Goal: Task Accomplishment & Management: Manage account settings

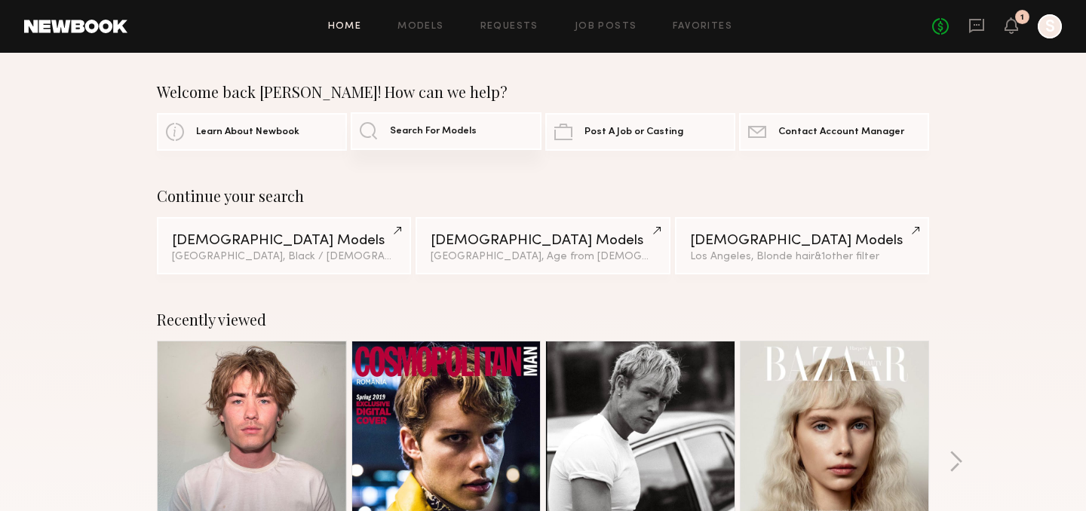
click at [440, 121] on link "Search For Models" at bounding box center [446, 131] width 190 height 38
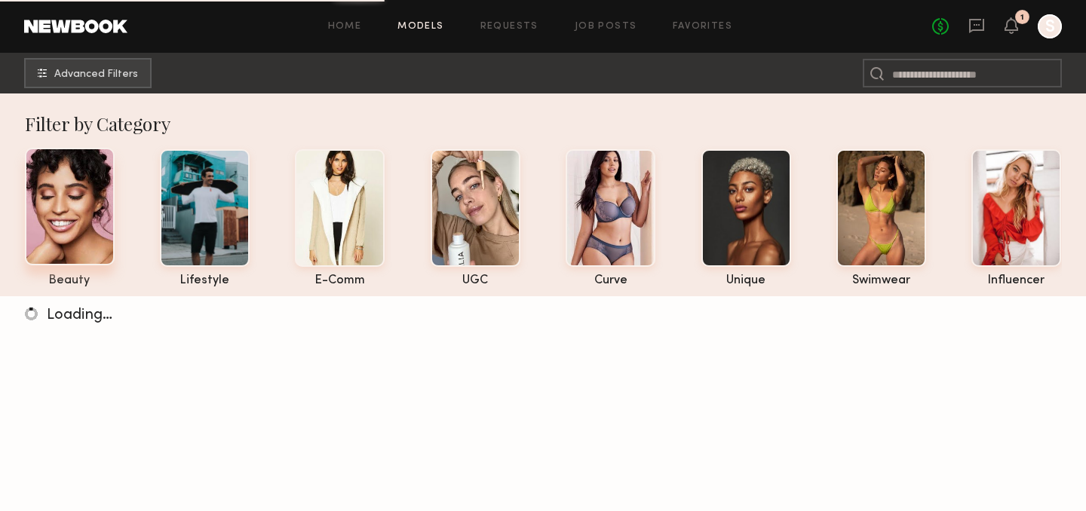
click at [89, 250] on div at bounding box center [70, 207] width 90 height 118
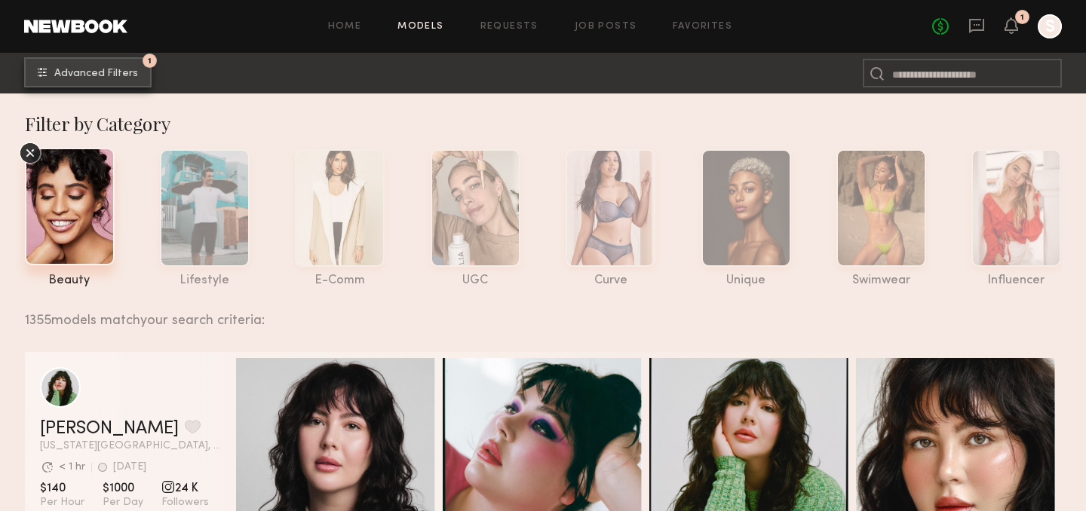
click at [133, 74] on span "Advanced Filters" at bounding box center [96, 74] width 84 height 11
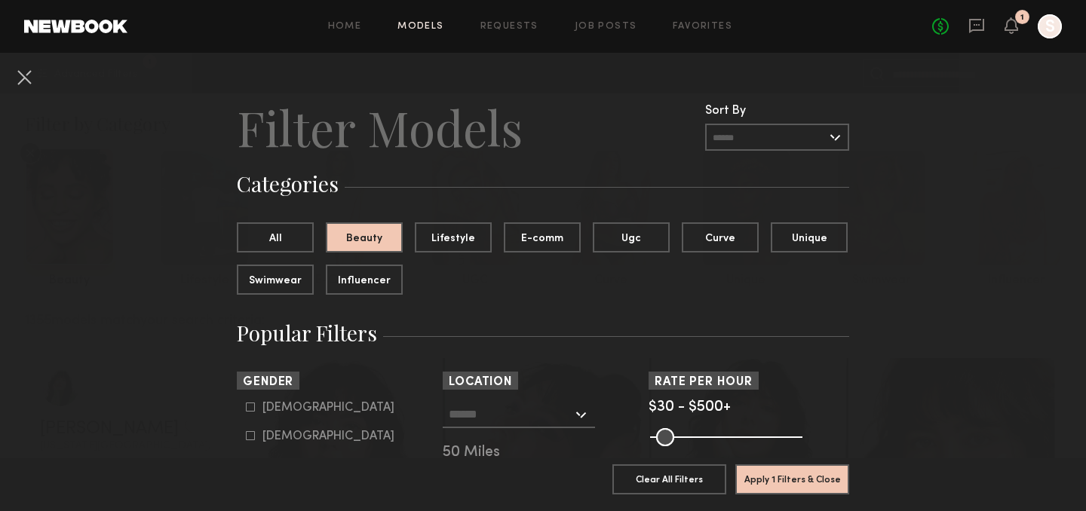
scroll to position [5, 0]
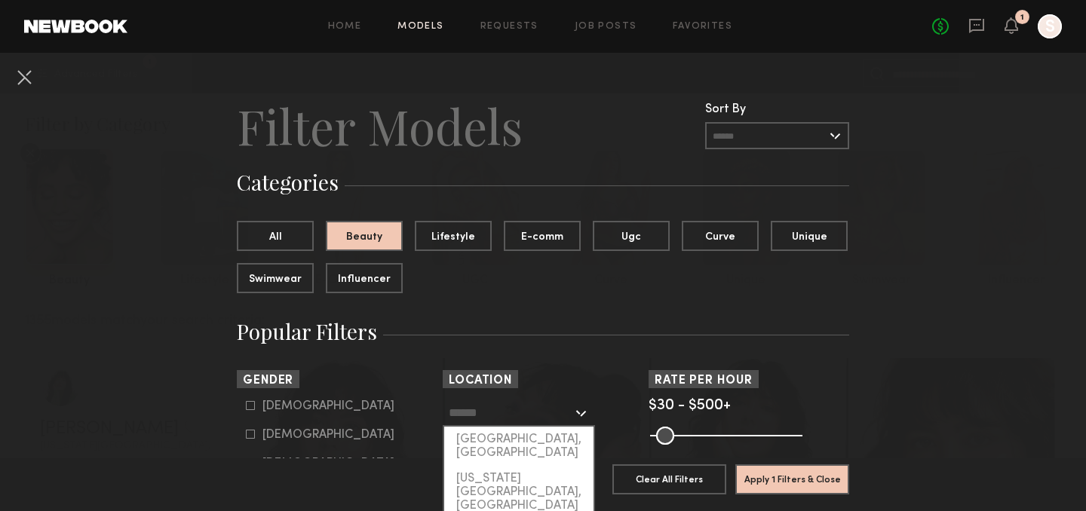
click at [522, 409] on input "text" at bounding box center [511, 413] width 124 height 26
click at [523, 435] on div "Los Angeles, CA" at bounding box center [518, 446] width 149 height 39
type input "**********"
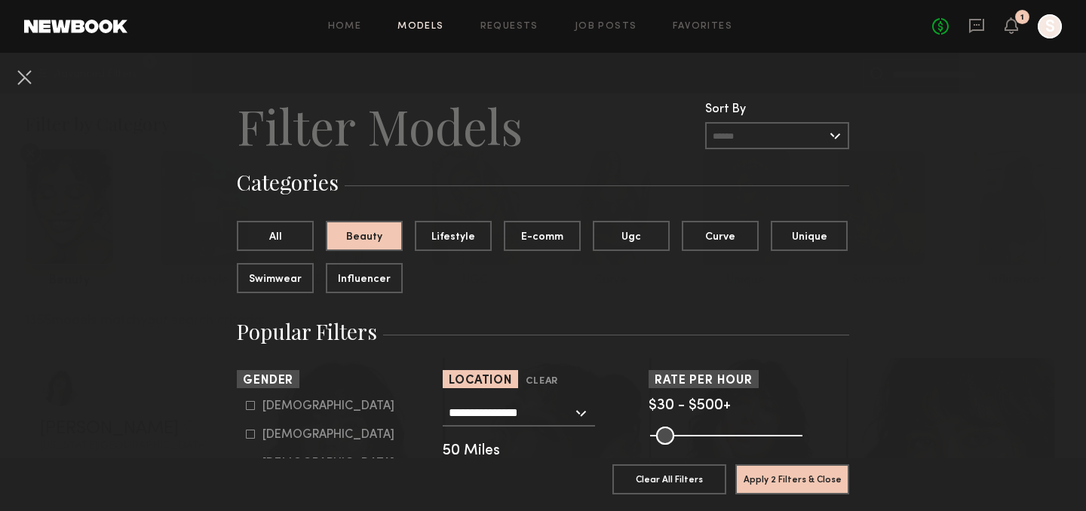
click at [278, 436] on div "Female" at bounding box center [328, 435] width 132 height 9
type input "**"
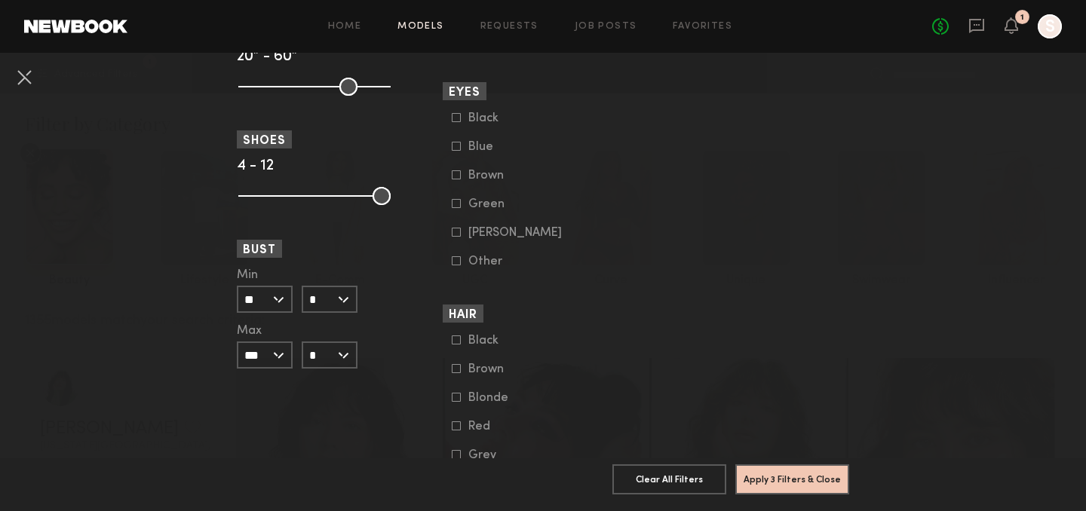
scroll to position [1195, 0]
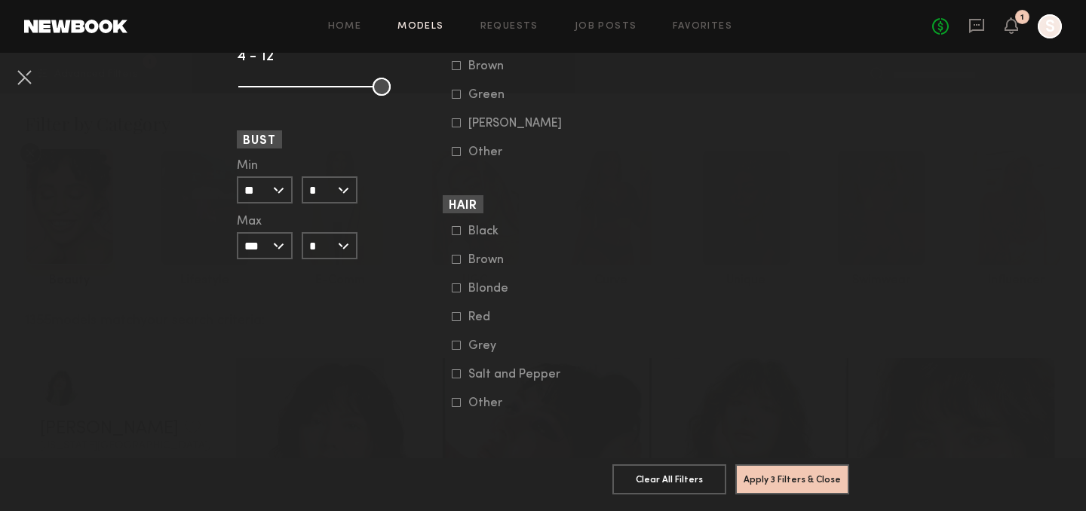
click at [456, 316] on icon at bounding box center [456, 316] width 9 height 9
click at [766, 476] on button "Apply 4 Filters & Close" at bounding box center [792, 479] width 114 height 30
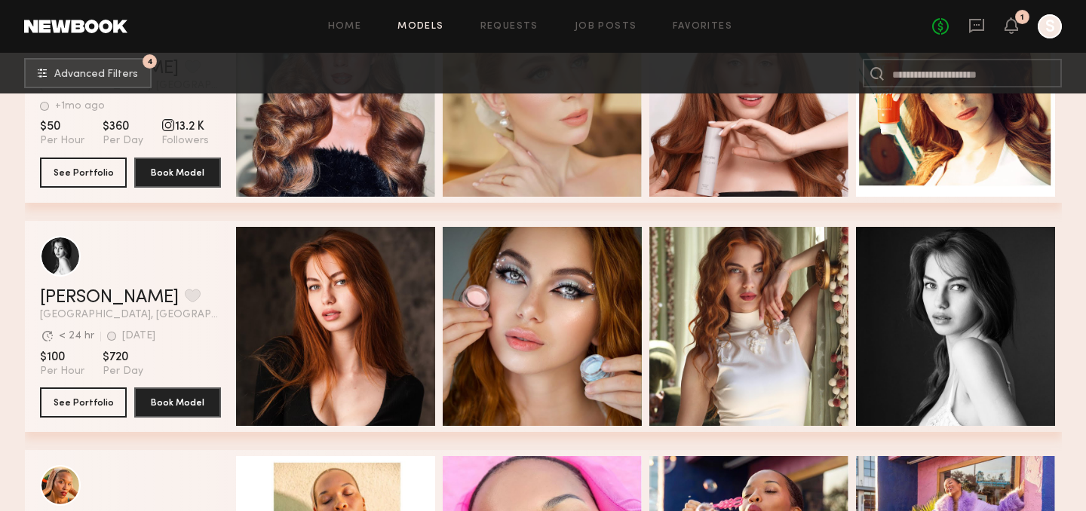
scroll to position [6084, 0]
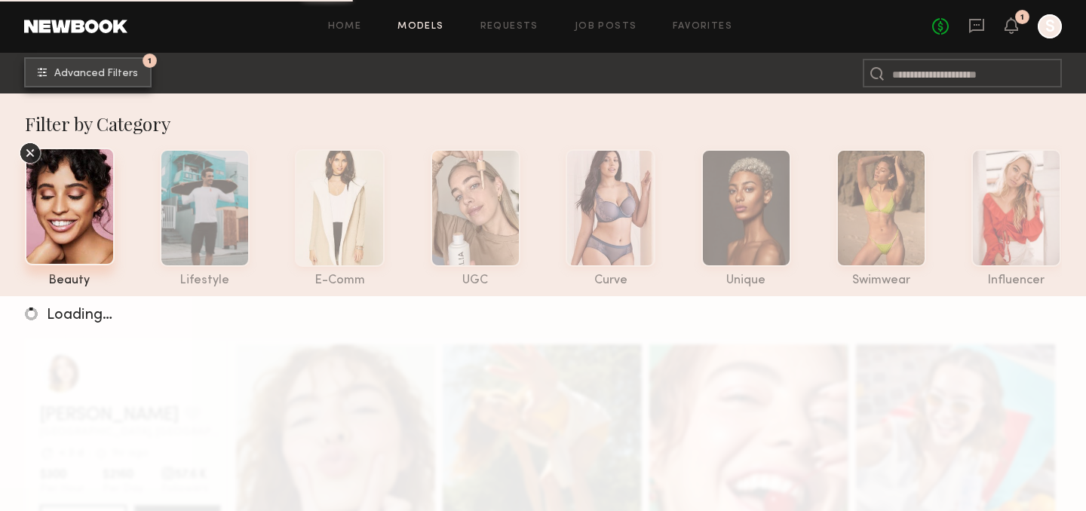
click at [125, 69] on span "Advanced Filters" at bounding box center [96, 74] width 84 height 11
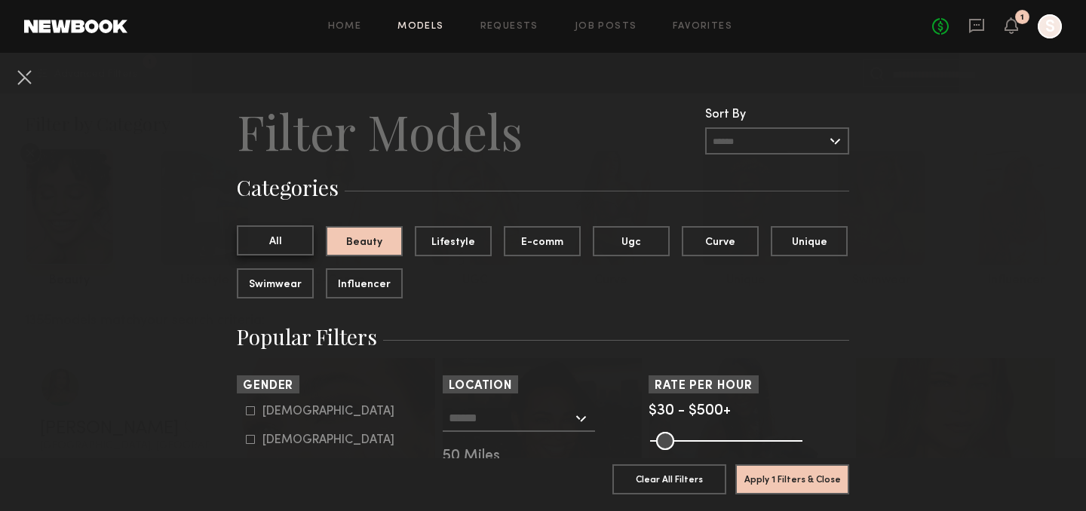
click at [278, 233] on button "All" at bounding box center [275, 241] width 77 height 30
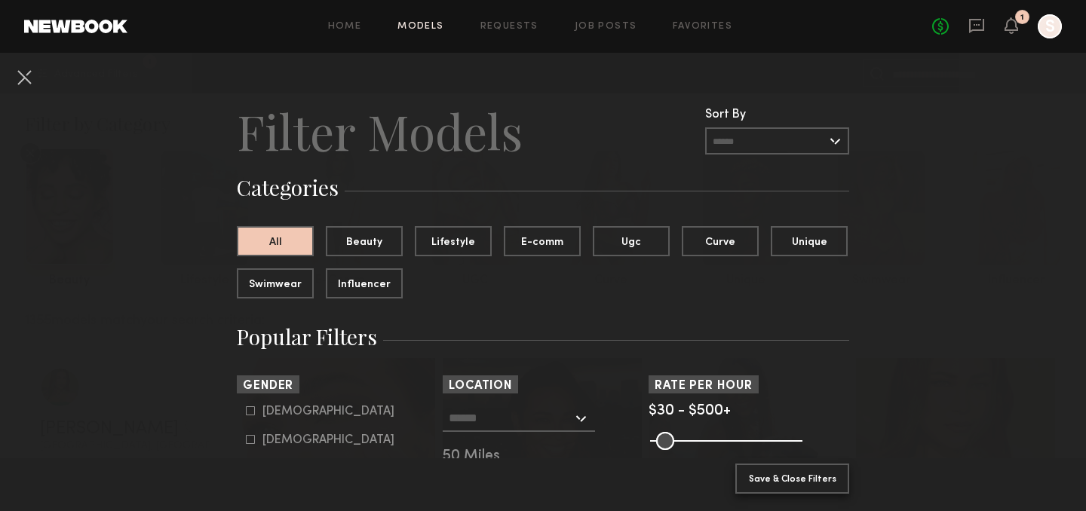
click at [775, 471] on button "Save & Close Filters" at bounding box center [792, 479] width 114 height 30
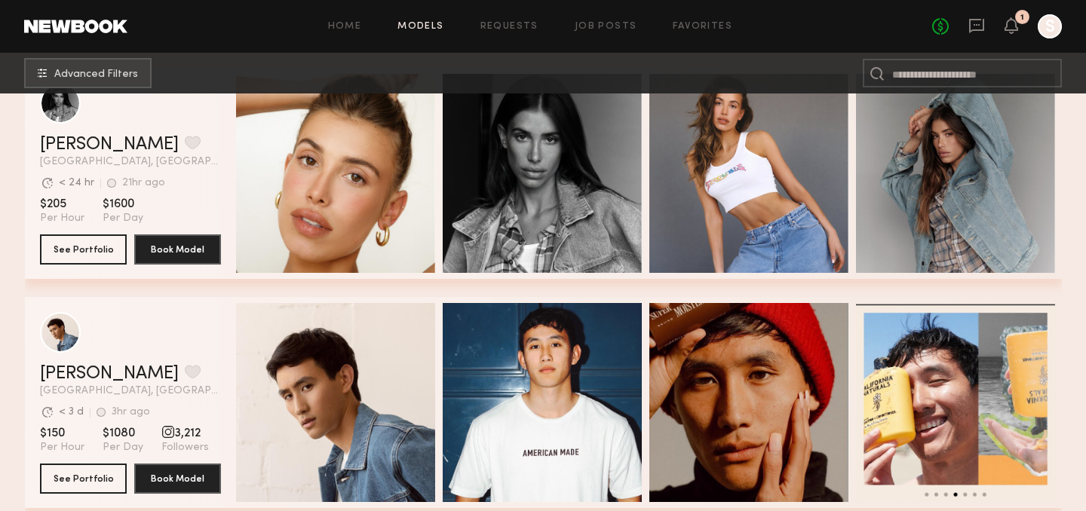
scroll to position [358, 0]
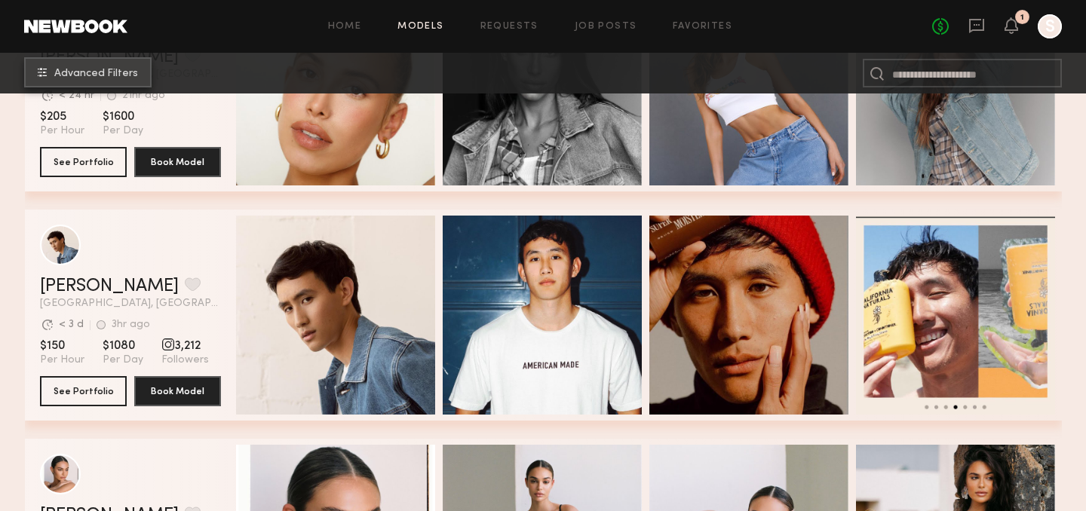
click at [111, 65] on button "Advanced Filters" at bounding box center [87, 72] width 127 height 30
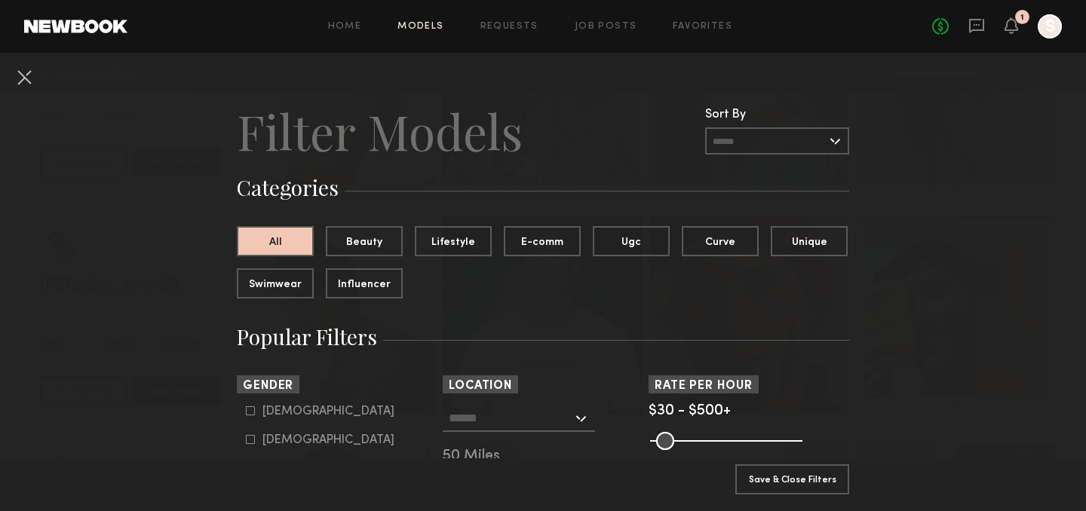
click at [284, 437] on div "Female" at bounding box center [328, 440] width 132 height 9
type input "**"
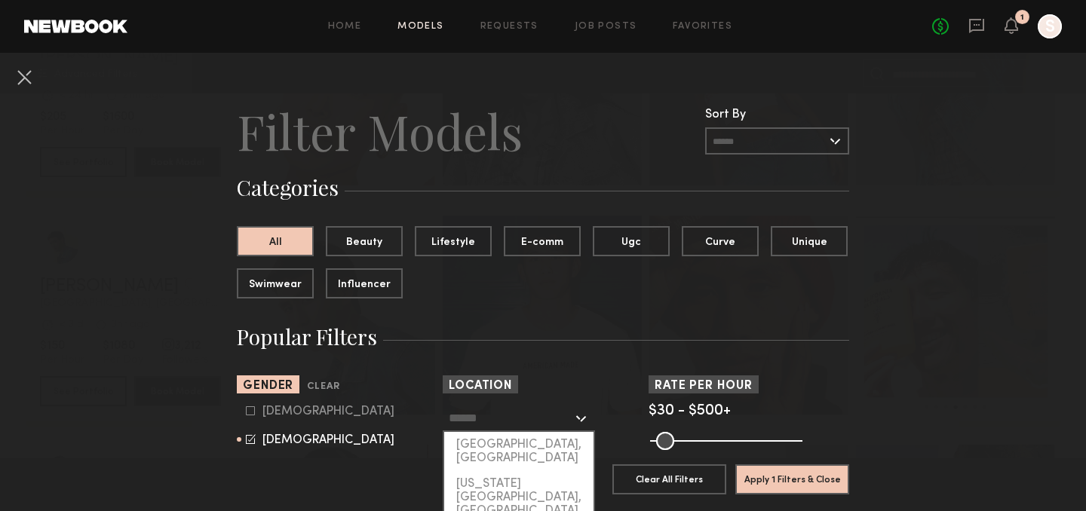
click at [463, 416] on input "text" at bounding box center [511, 418] width 124 height 26
click at [498, 450] on div "Los Angeles, CA" at bounding box center [518, 451] width 149 height 39
type input "**********"
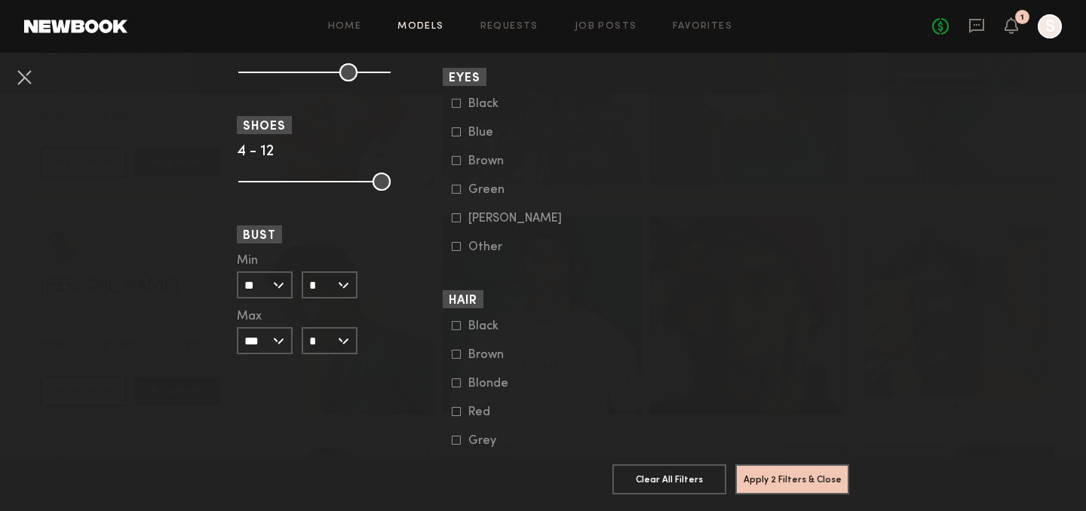
scroll to position [1103, 0]
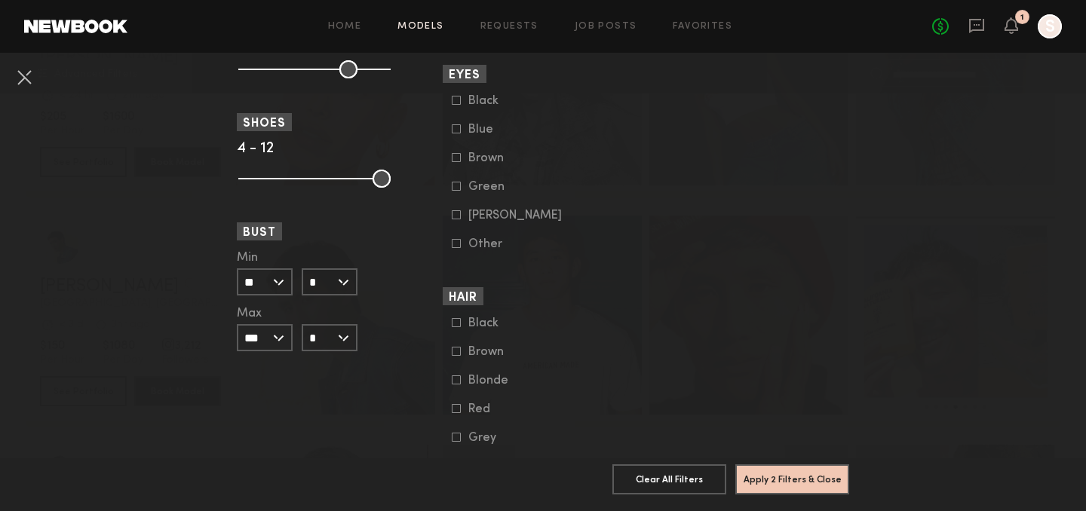
click at [456, 408] on icon at bounding box center [456, 408] width 9 height 9
click at [779, 476] on button "Apply 3 Filters & Close" at bounding box center [792, 479] width 114 height 30
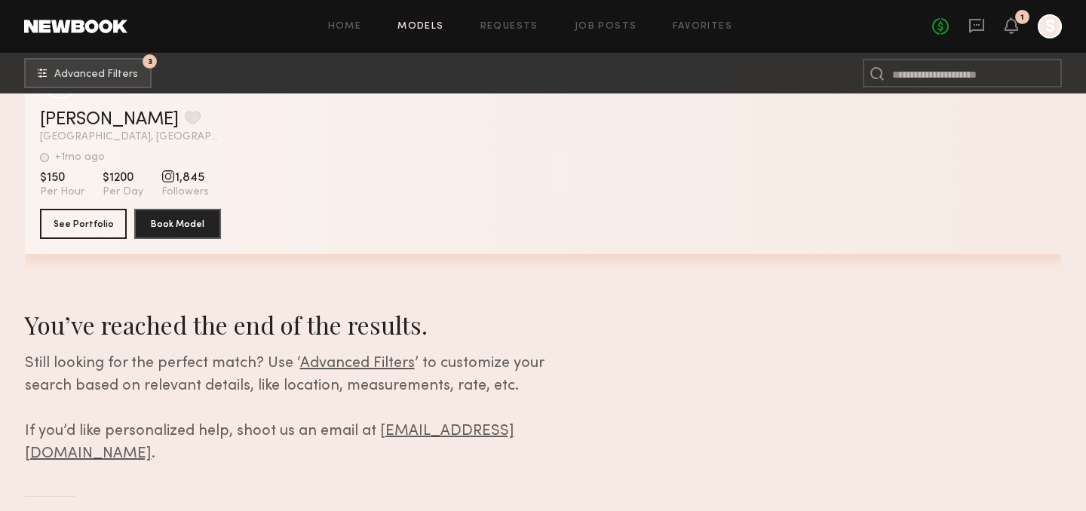
scroll to position [20026, 0]
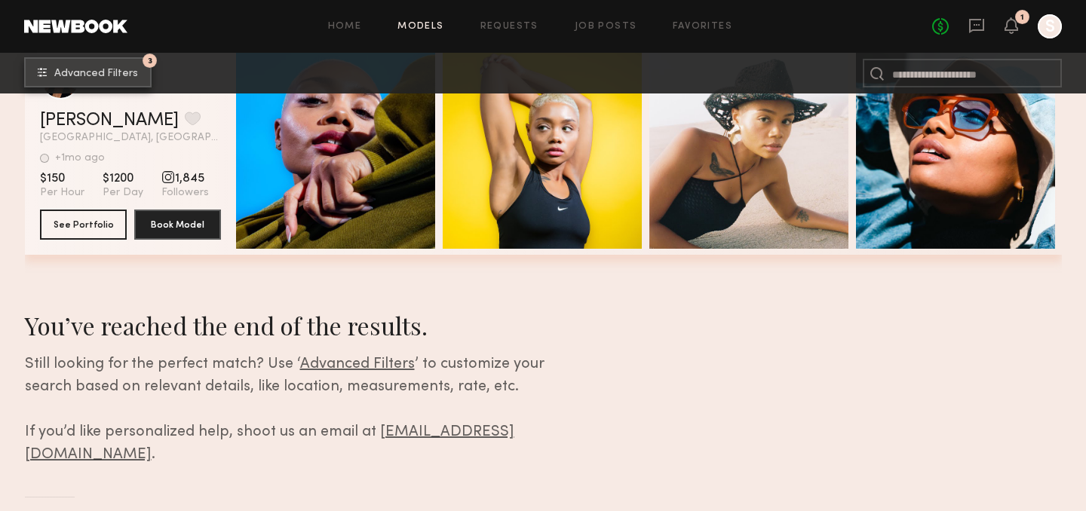
drag, startPoint x: 135, startPoint y: 263, endPoint x: 124, endPoint y: 67, distance: 196.4
click at [124, 69] on span "Advanced Filters" at bounding box center [96, 74] width 84 height 11
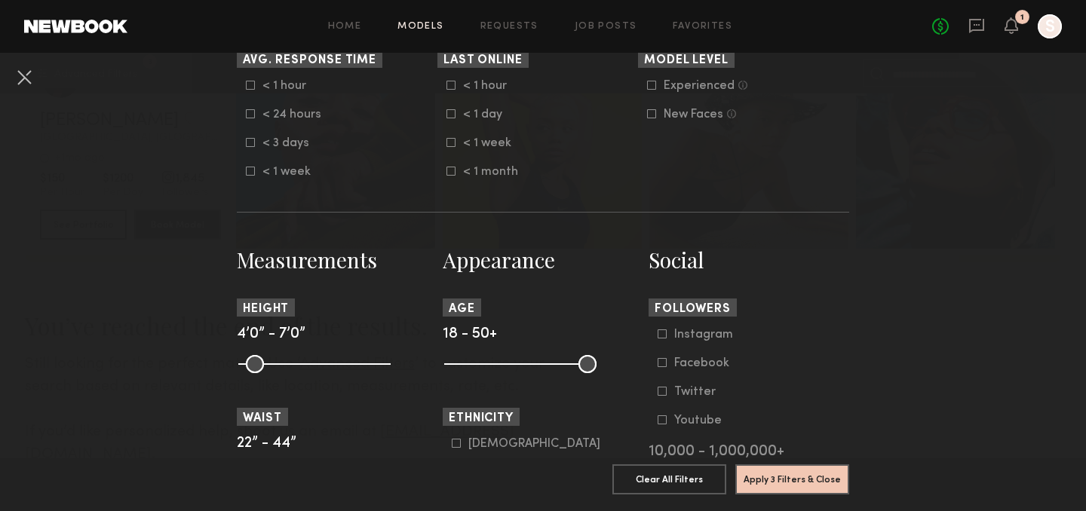
scroll to position [809, 0]
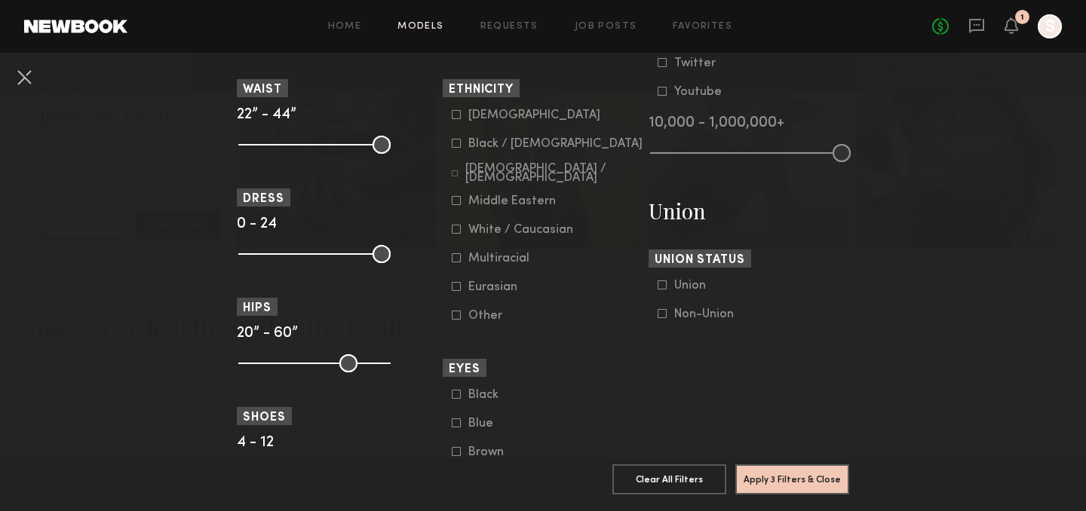
click at [453, 143] on icon at bounding box center [456, 143] width 9 height 9
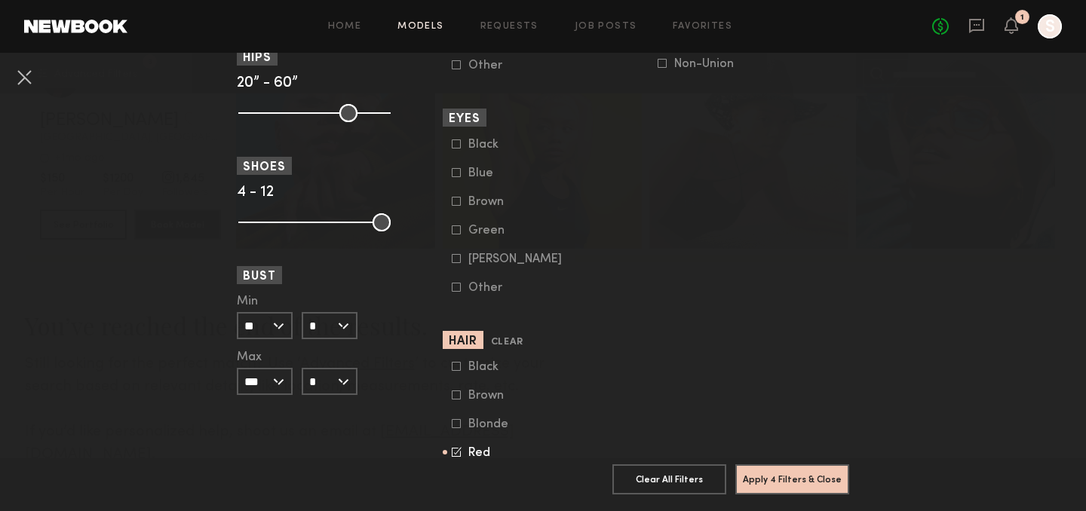
scroll to position [1088, 0]
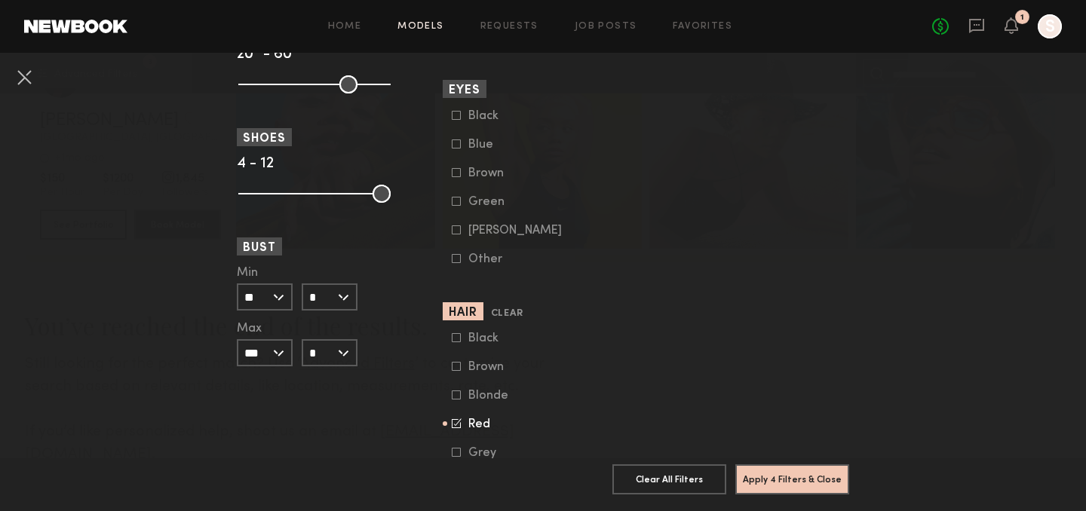
click at [454, 426] on icon at bounding box center [457, 424] width 10 height 10
click at [782, 475] on button "Apply 3 Filters & Close" at bounding box center [792, 480] width 114 height 30
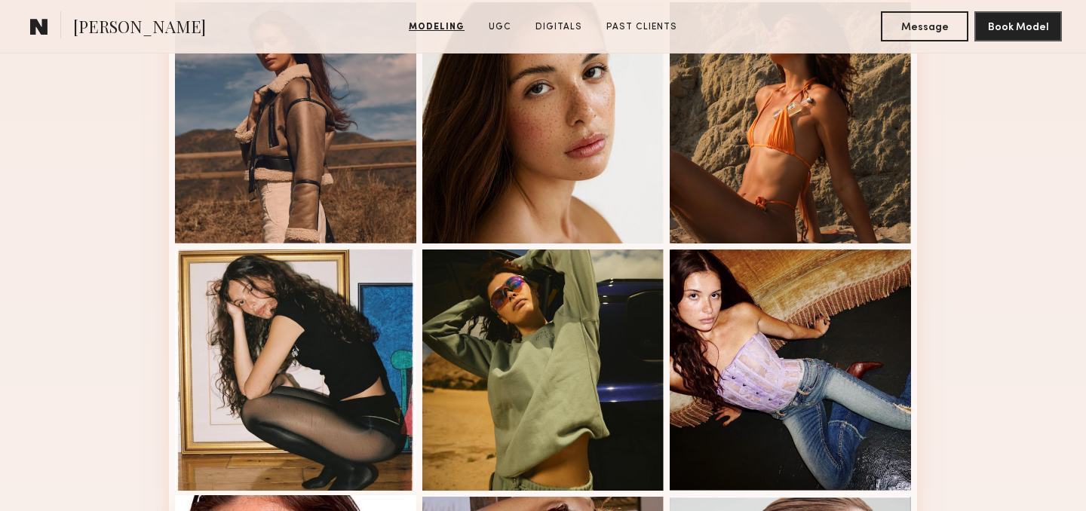
scroll to position [610, 0]
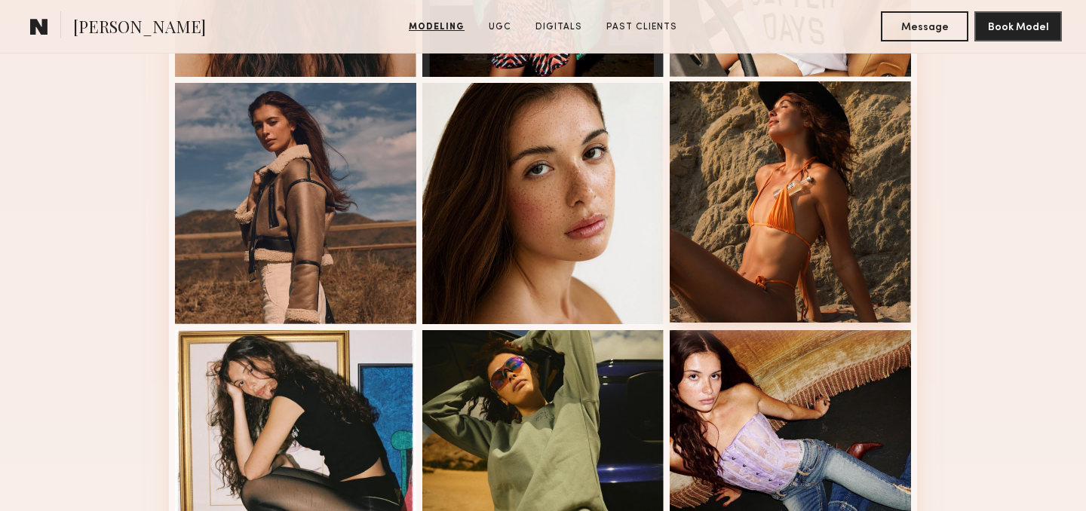
click at [787, 196] on div at bounding box center [790, 201] width 241 height 241
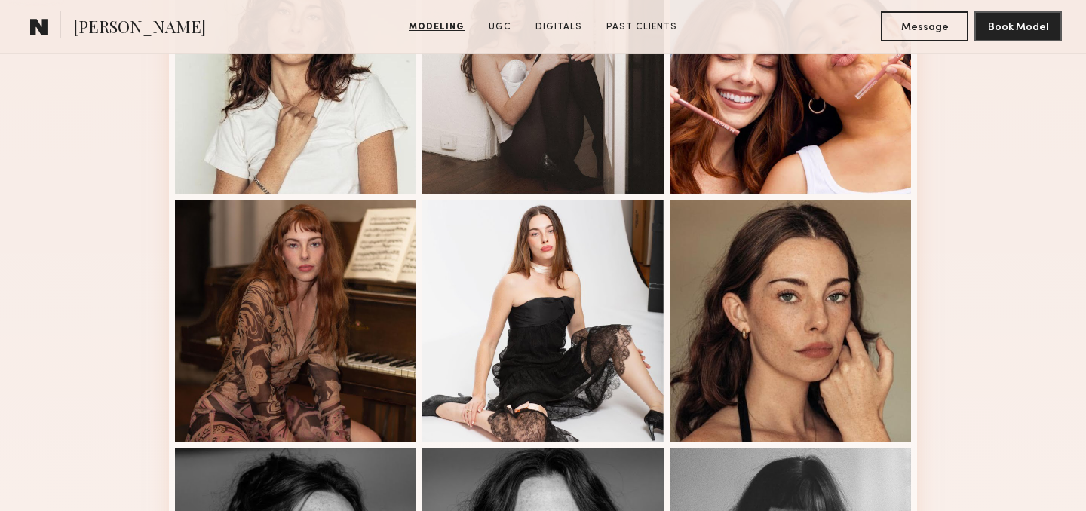
scroll to position [848, 0]
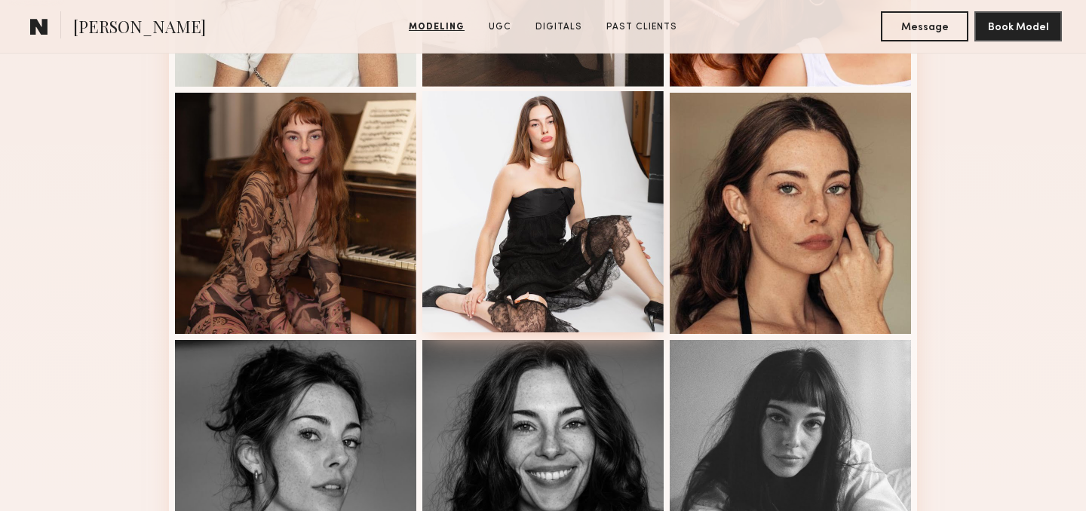
click at [548, 215] on div at bounding box center [542, 211] width 241 height 241
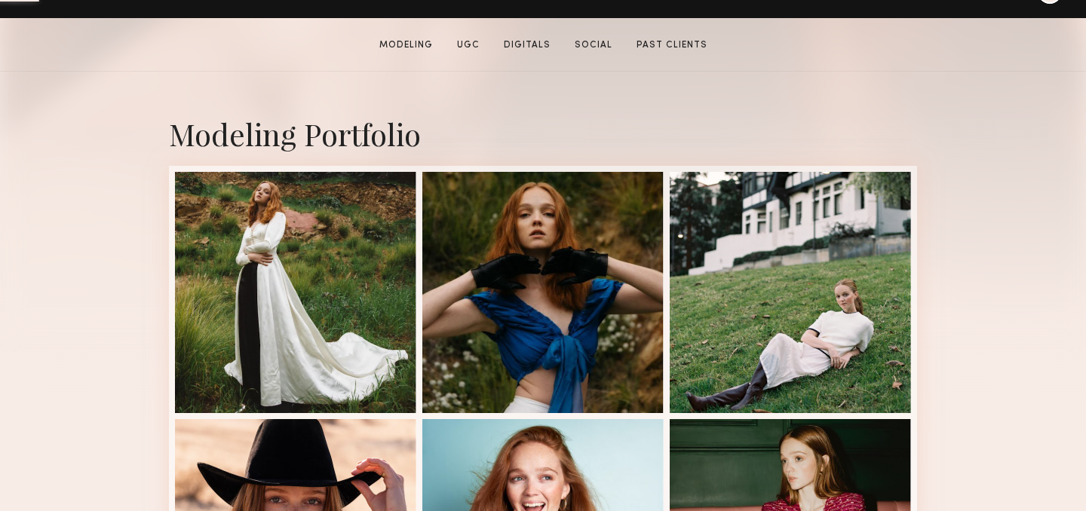
scroll to position [560, 0]
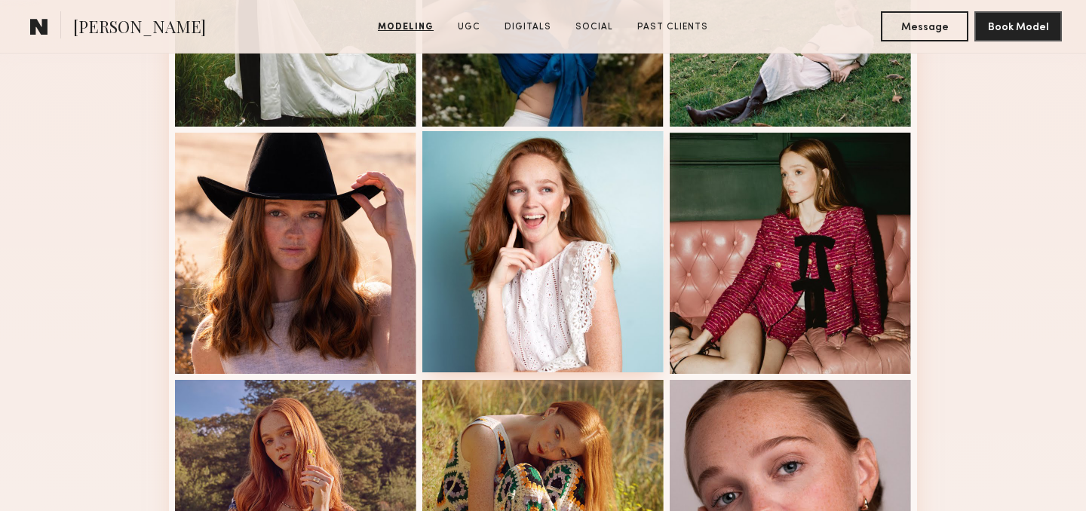
click at [523, 293] on div at bounding box center [542, 251] width 241 height 241
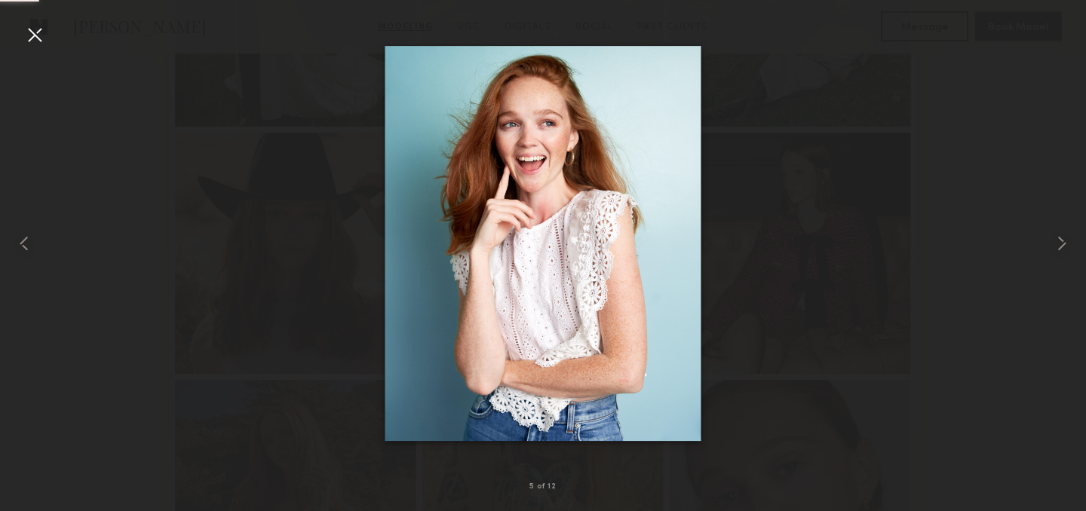
click at [957, 132] on div at bounding box center [543, 243] width 1086 height 439
click at [41, 32] on div at bounding box center [35, 35] width 24 height 24
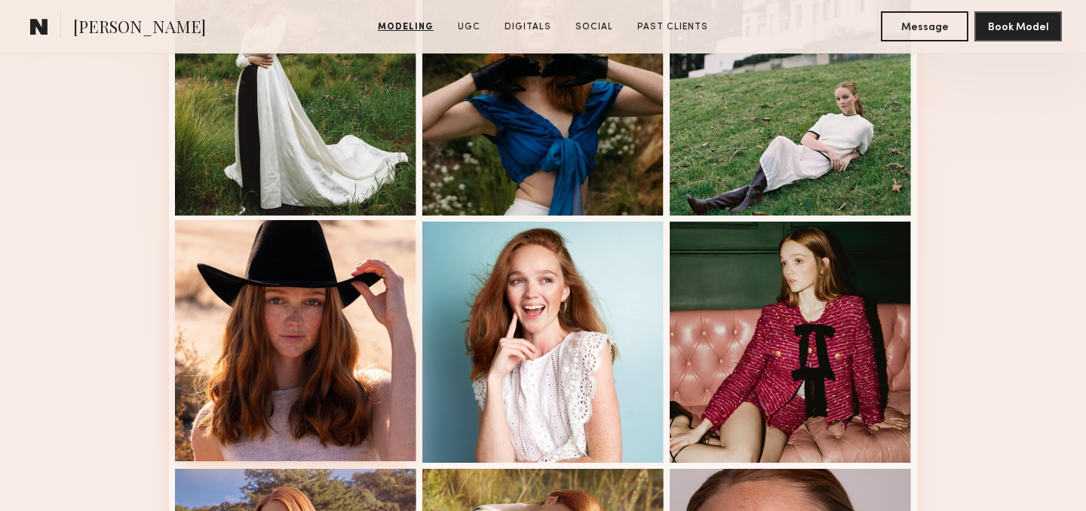
scroll to position [456, 0]
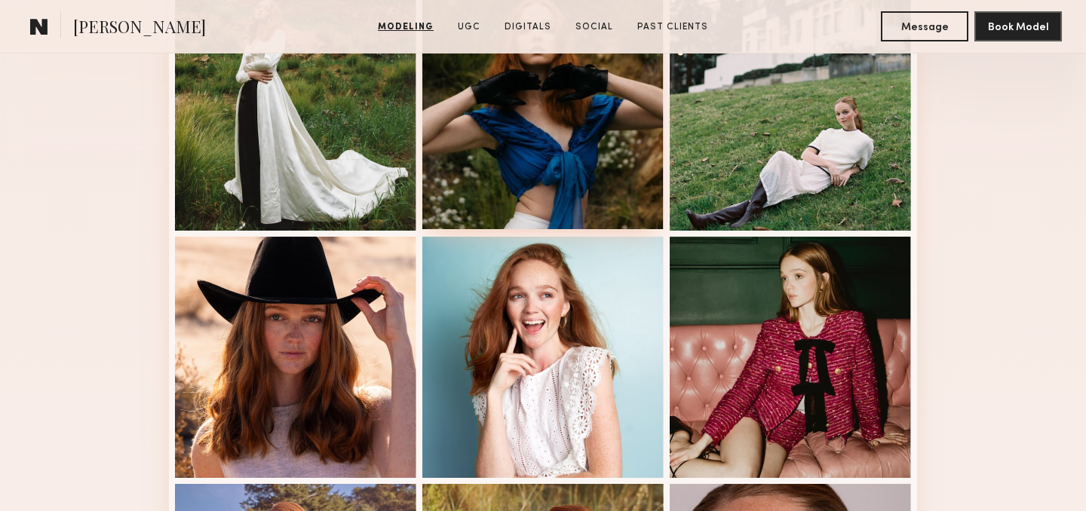
click at [483, 147] on div at bounding box center [542, 108] width 241 height 241
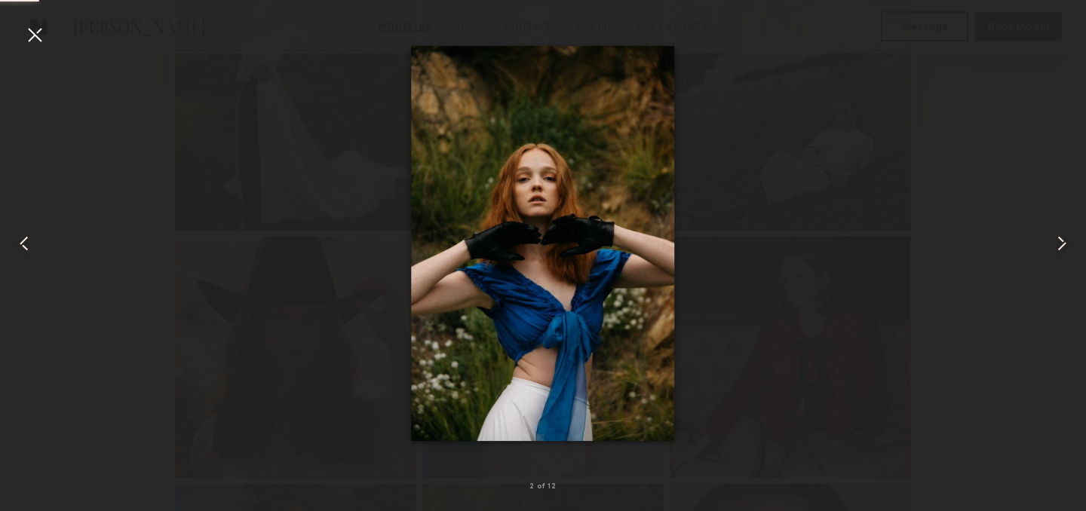
click at [1057, 243] on common-icon at bounding box center [1062, 244] width 24 height 24
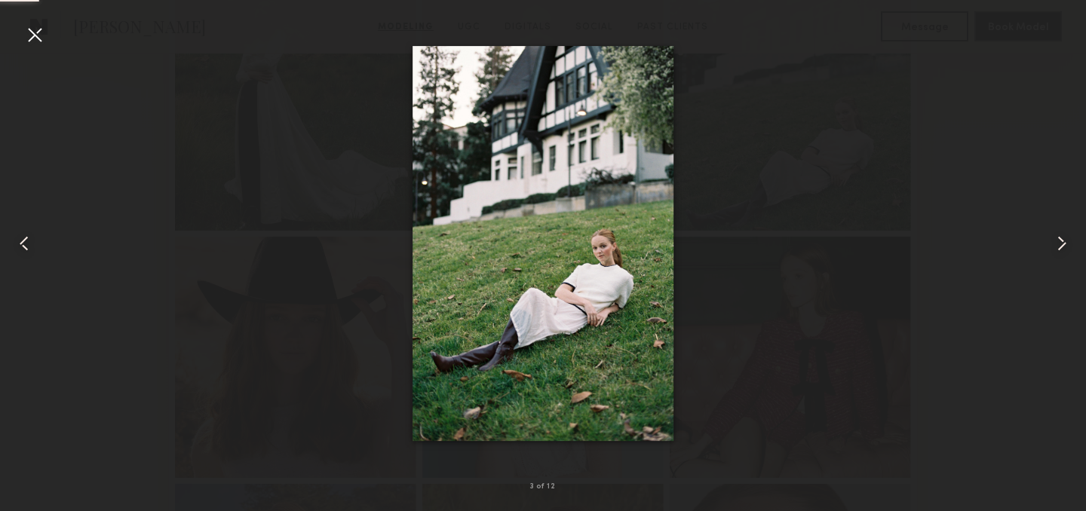
click at [1057, 243] on common-icon at bounding box center [1062, 244] width 24 height 24
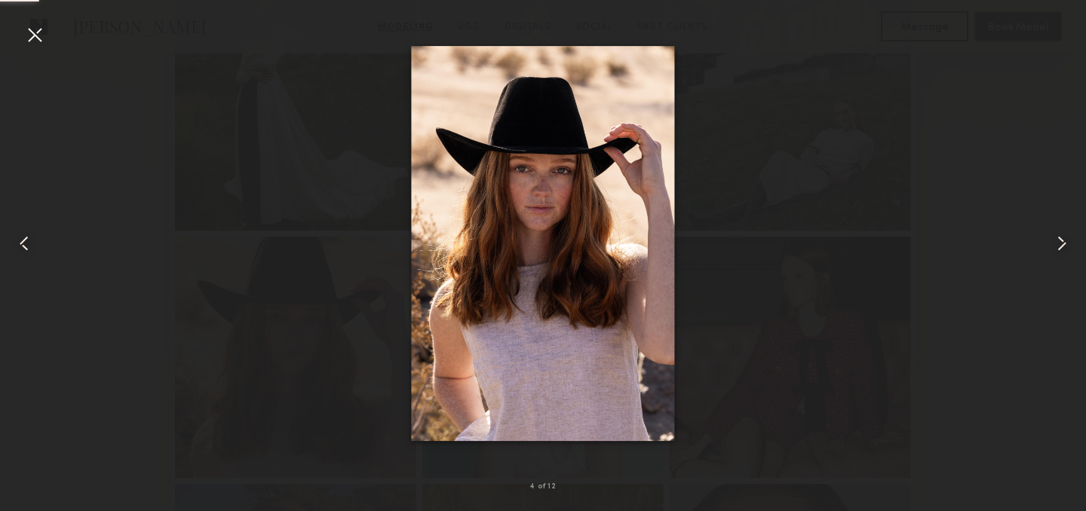
click at [1057, 243] on common-icon at bounding box center [1062, 244] width 24 height 24
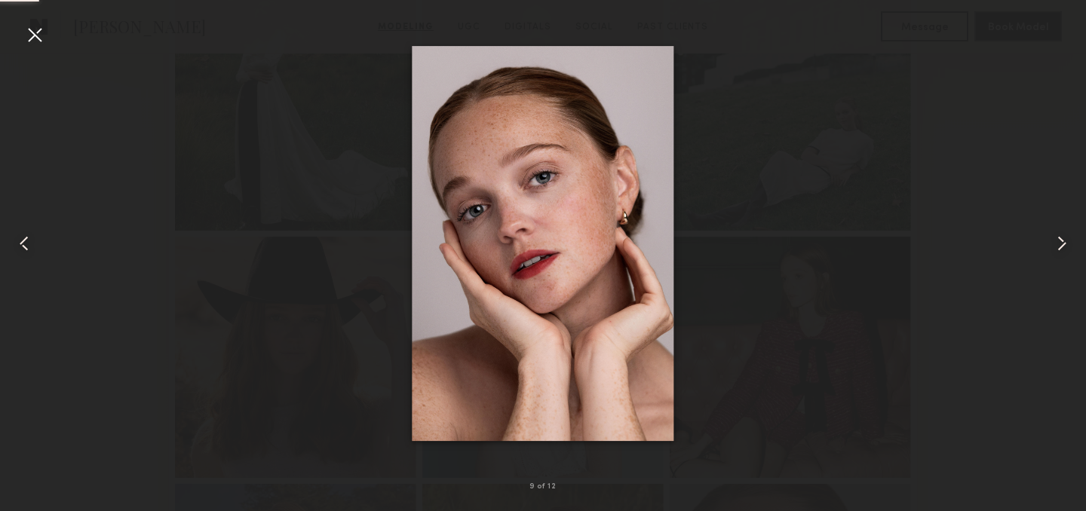
click at [38, 29] on div at bounding box center [35, 35] width 24 height 24
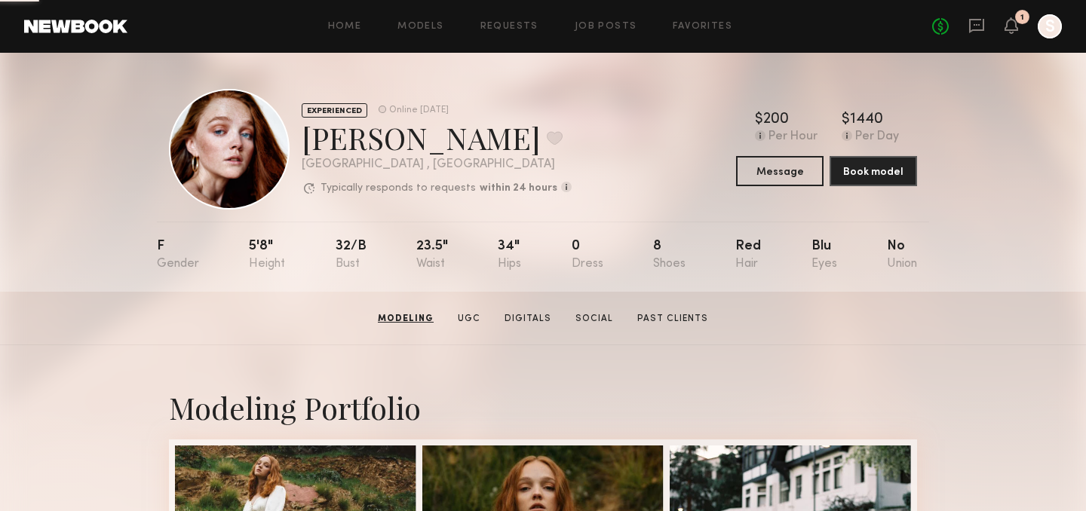
scroll to position [0, 0]
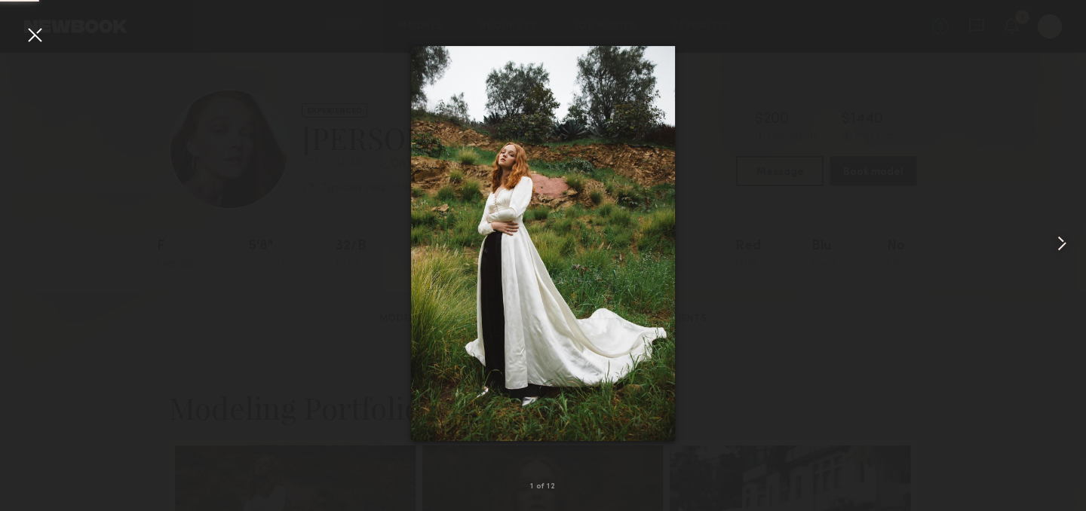
click at [35, 43] on div at bounding box center [35, 35] width 24 height 24
